Goal: Find specific page/section

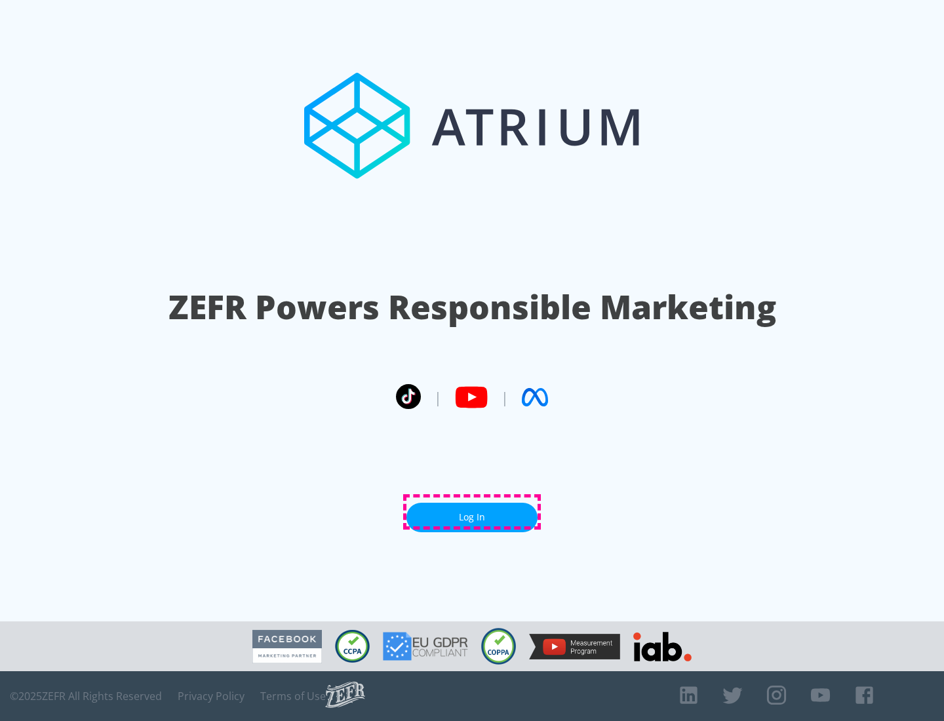
click at [472, 512] on link "Log In" at bounding box center [471, 517] width 131 height 29
